Goal: Navigation & Orientation: Understand site structure

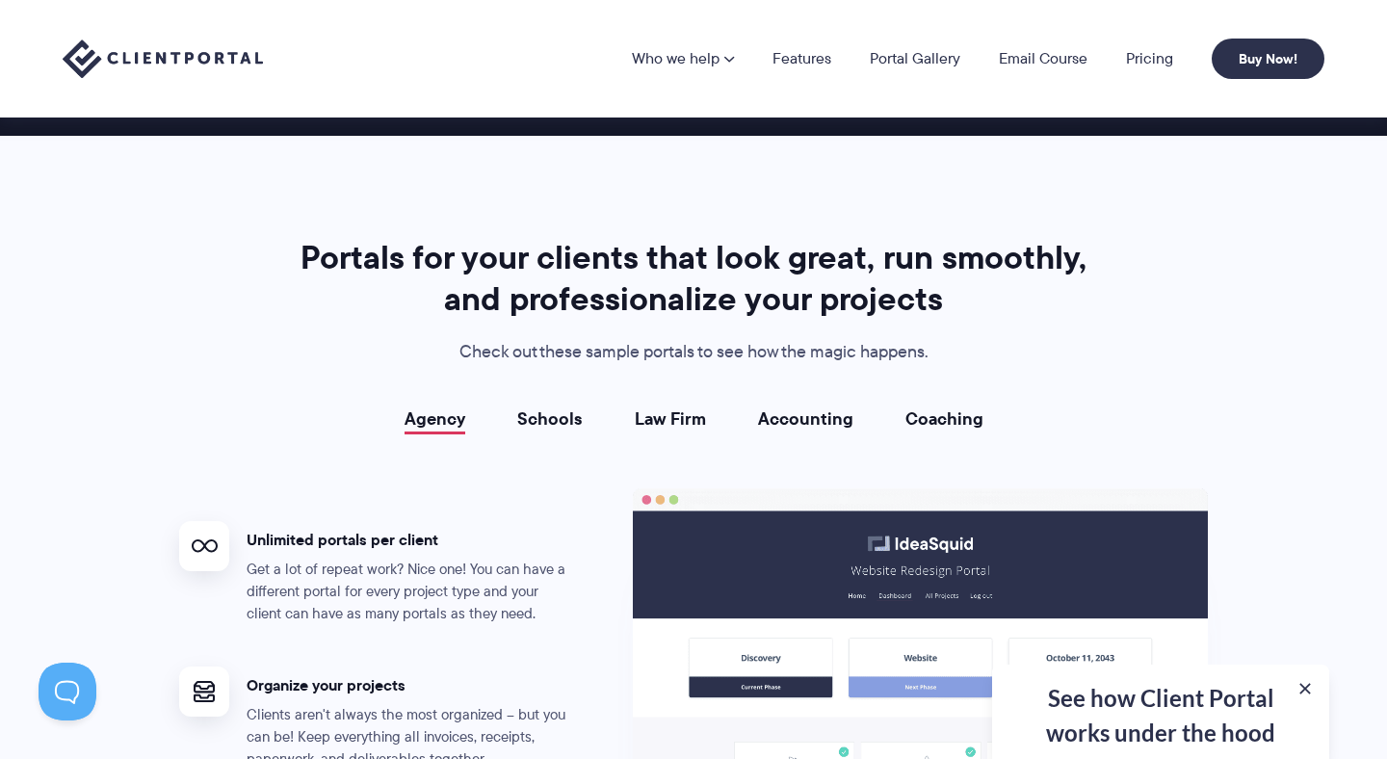
scroll to position [3243, 0]
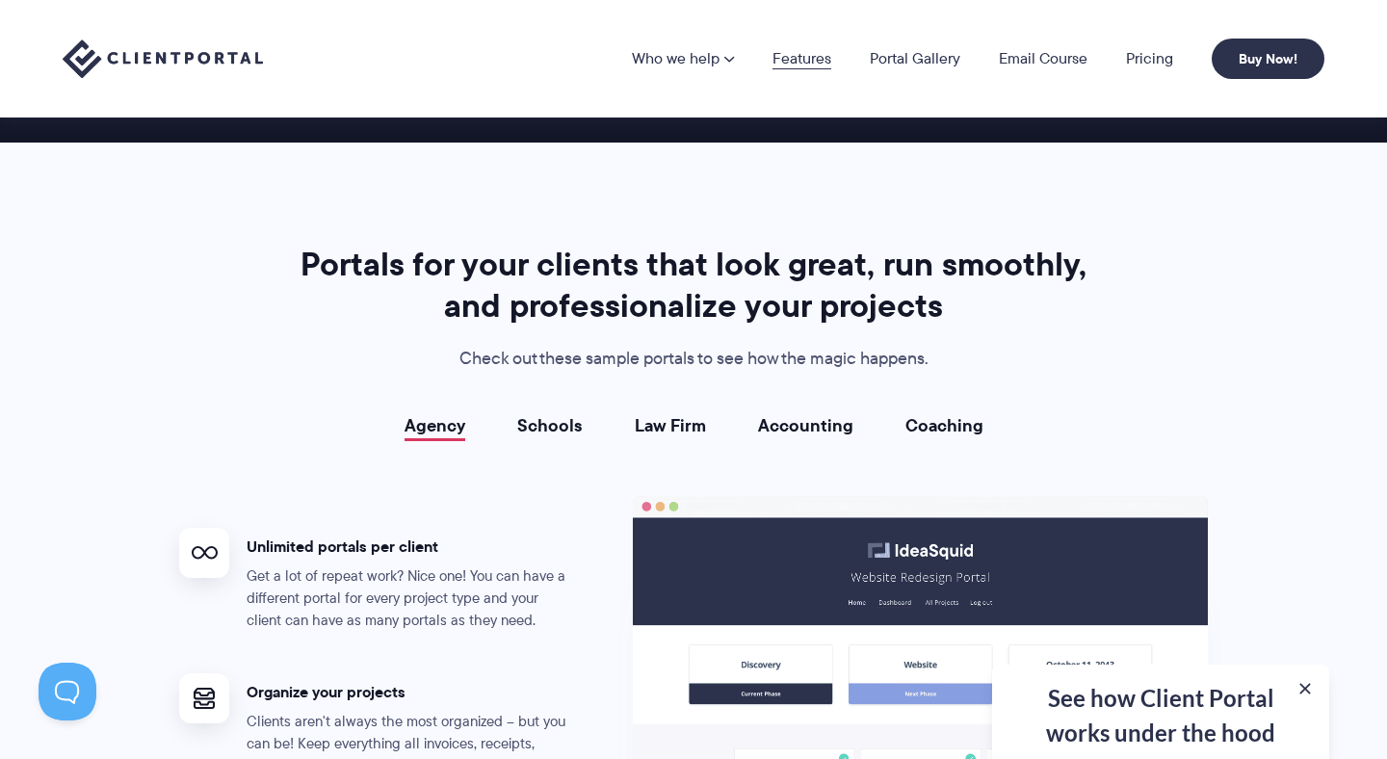
click at [802, 56] on link "Features" at bounding box center [801, 58] width 59 height 15
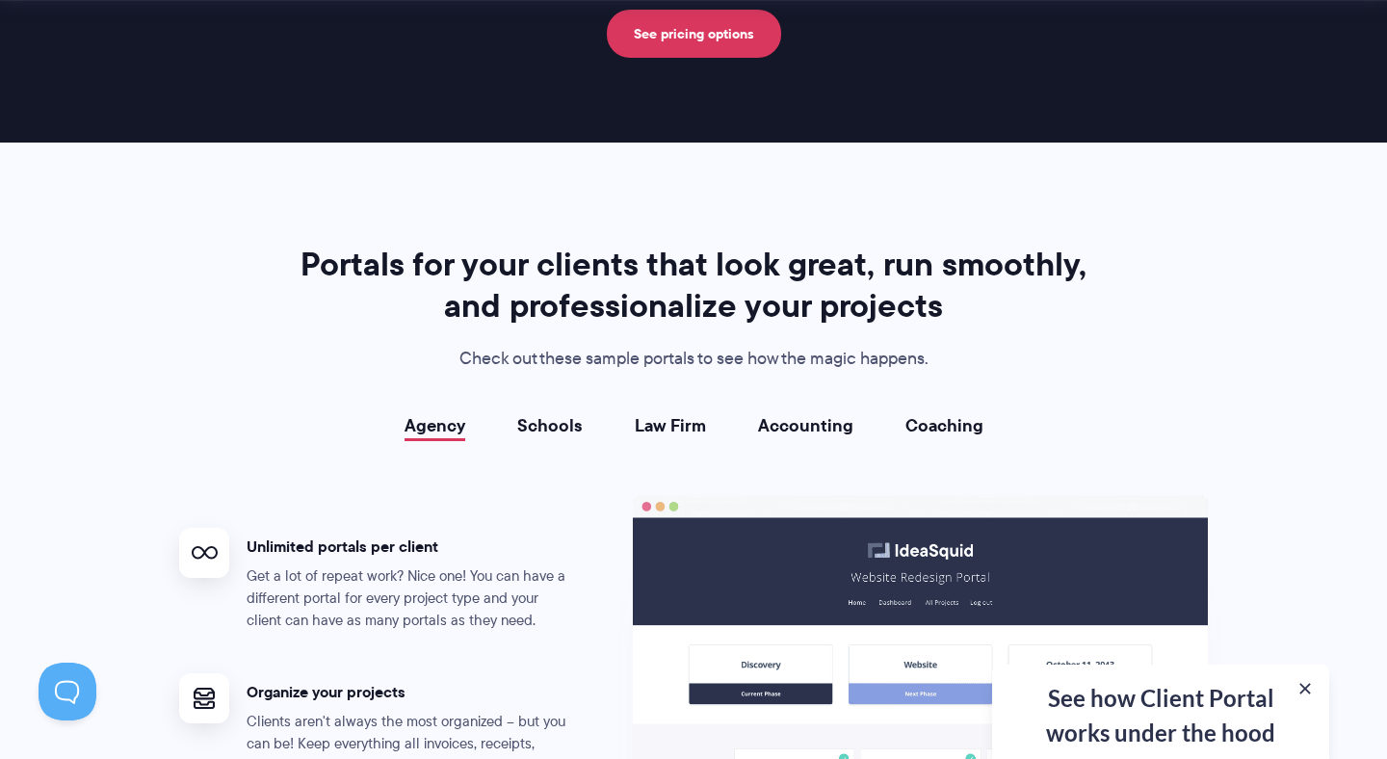
scroll to position [3271, 0]
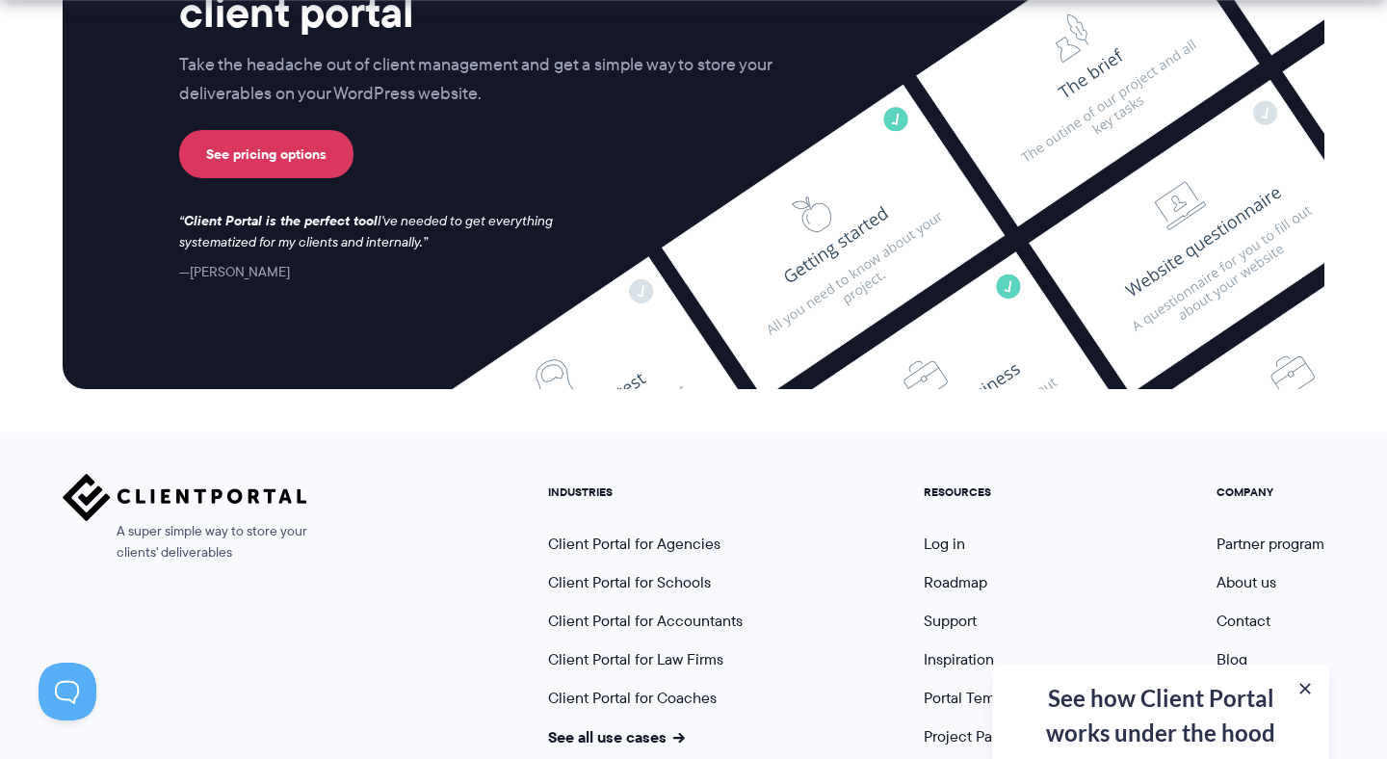
scroll to position [5188, 0]
